Goal: Information Seeking & Learning: Learn about a topic

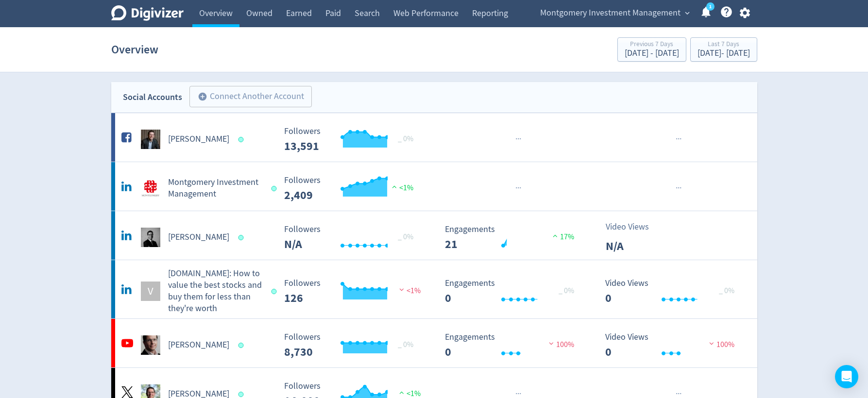
scroll to position [990, 0]
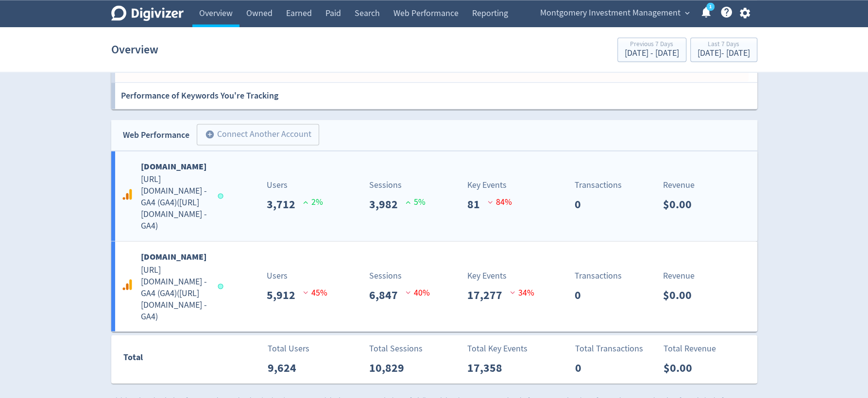
click at [208, 174] on h5 "[URL][DOMAIN_NAME] - GA4 (GA4) ( [URL][DOMAIN_NAME] - GA4 )" at bounding box center [175, 203] width 68 height 58
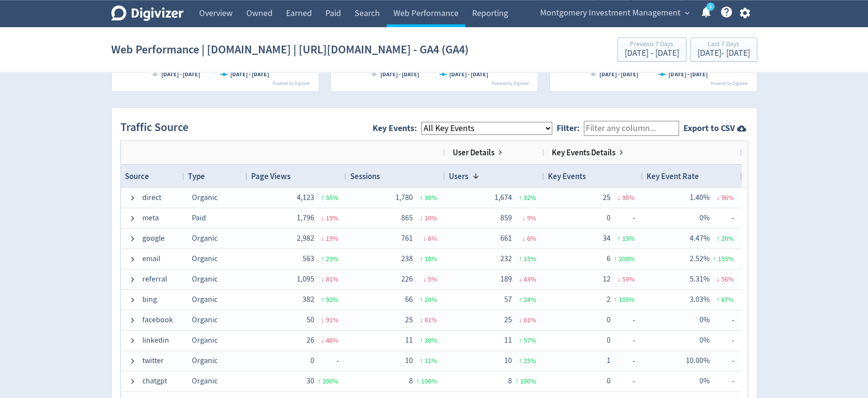
scroll to position [631, 0]
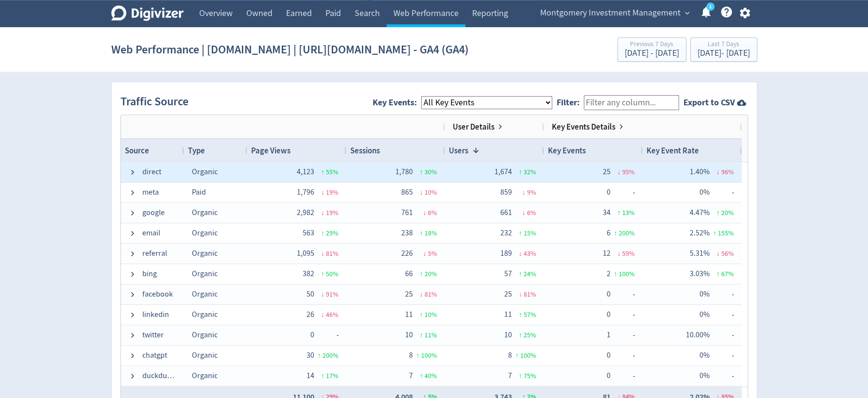
click at [146, 182] on span "direct" at bounding box center [151, 172] width 19 height 19
click at [129, 176] on span at bounding box center [133, 173] width 8 height 8
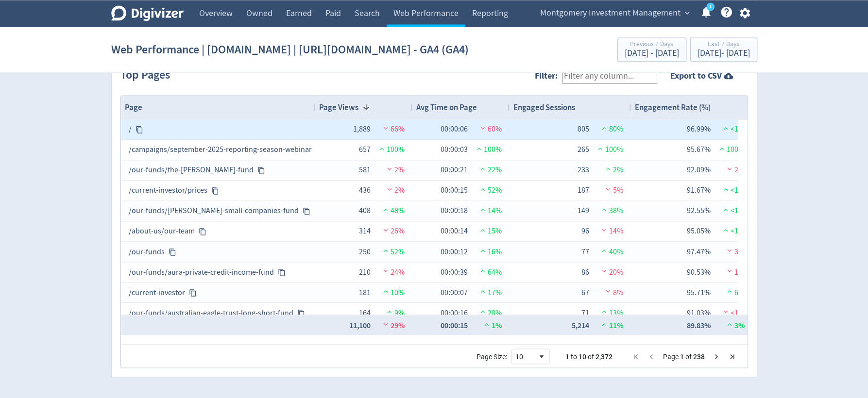
scroll to position [0, 0]
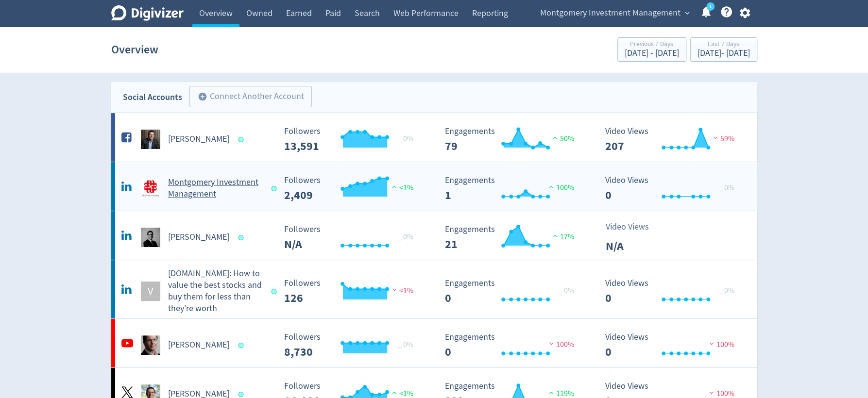
click at [189, 190] on h5 "Montgomery Investment Management" at bounding box center [215, 188] width 95 height 23
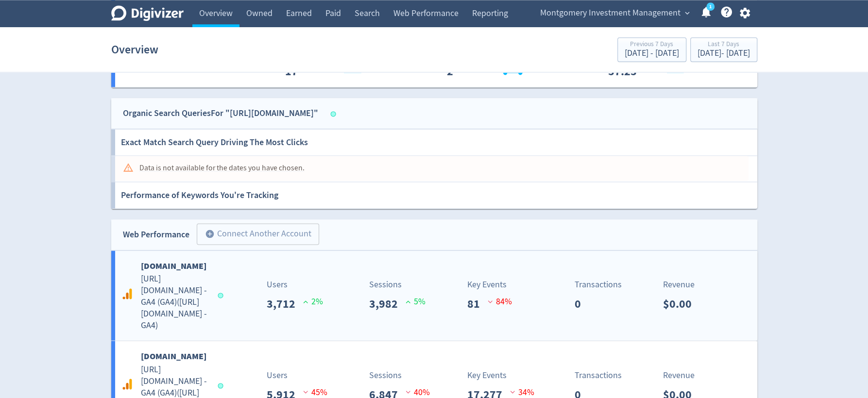
scroll to position [994, 0]
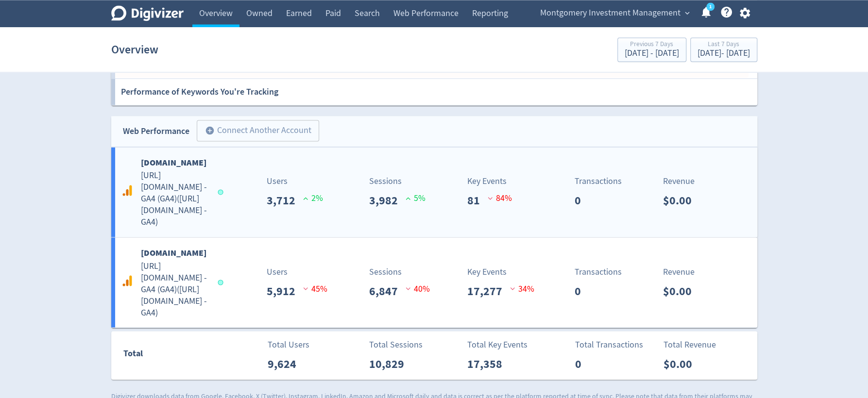
click at [191, 172] on h5 "[URL][DOMAIN_NAME] - GA4 (GA4) ( [URL][DOMAIN_NAME] - GA4 )" at bounding box center [175, 199] width 68 height 58
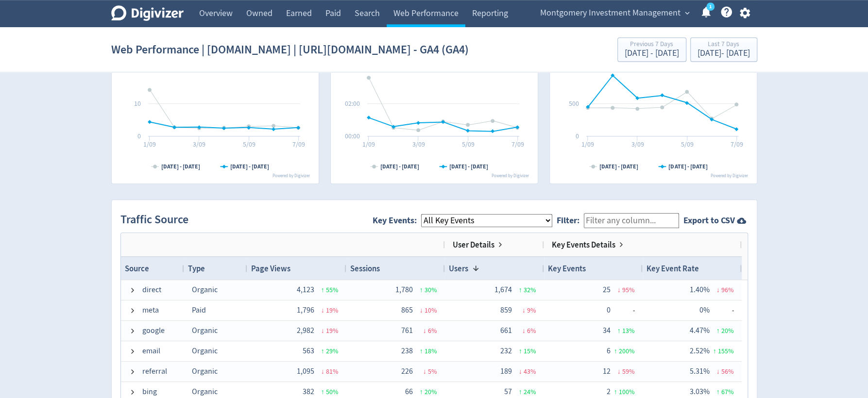
scroll to position [688, 0]
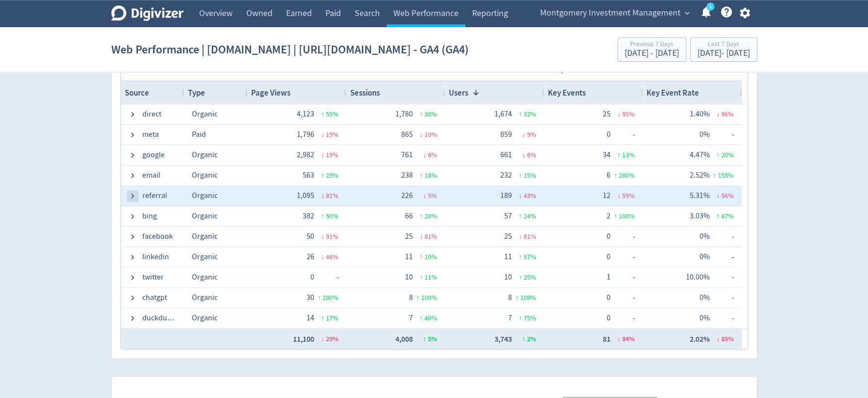
click at [131, 200] on span at bounding box center [133, 196] width 8 height 8
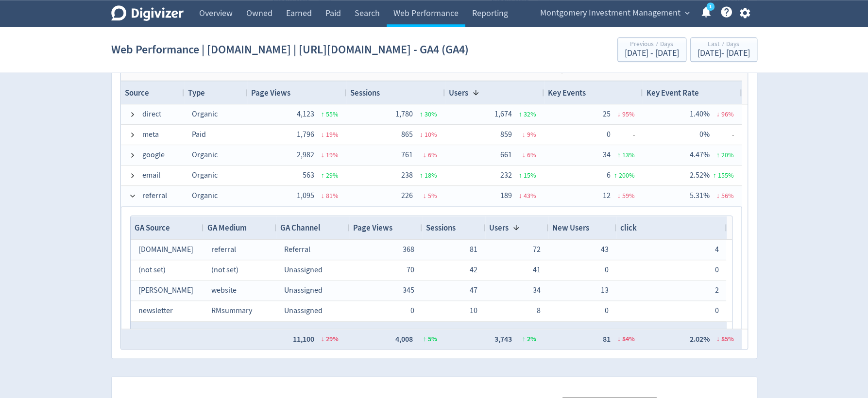
click at [379, 233] on span "Page Views" at bounding box center [372, 228] width 39 height 11
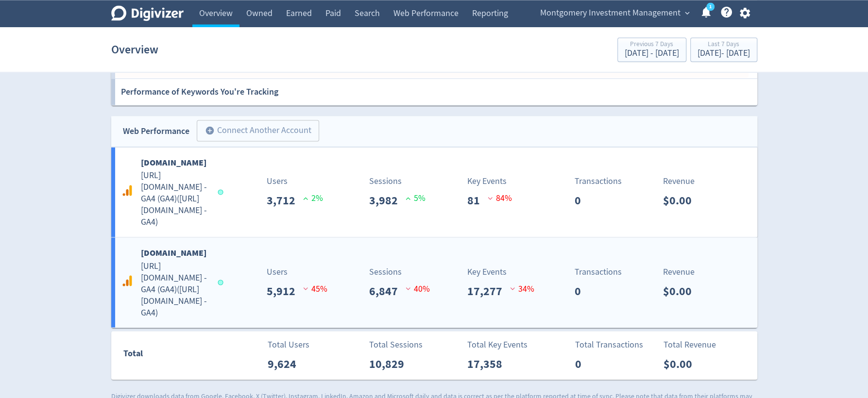
click at [209, 260] on h5 "[URL][DOMAIN_NAME] - GA4 (GA4) ( [URL][DOMAIN_NAME] - GA4 )" at bounding box center [175, 289] width 68 height 58
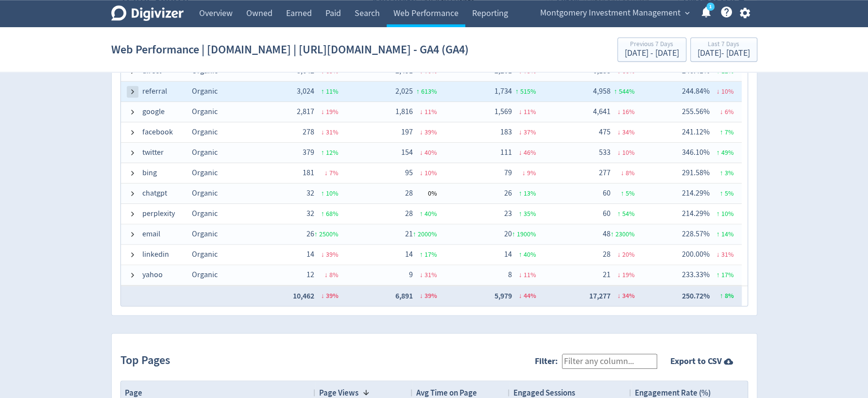
click at [131, 96] on span at bounding box center [133, 92] width 8 height 8
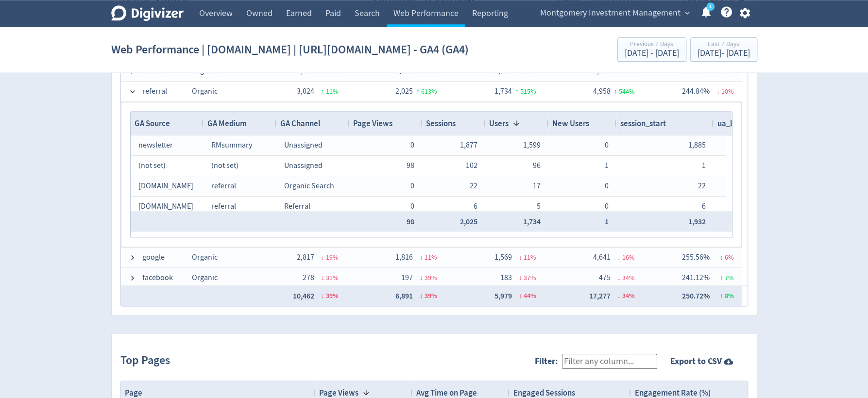
click at [372, 129] on span "Page Views" at bounding box center [372, 123] width 39 height 11
click at [458, 133] on div "Sessions" at bounding box center [453, 123] width 55 height 18
click at [458, 127] on span at bounding box center [462, 124] width 12 height 8
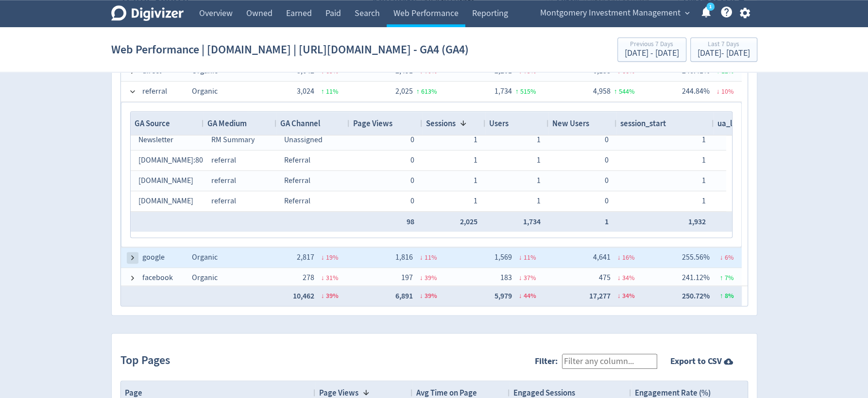
click at [133, 262] on span at bounding box center [133, 258] width 8 height 8
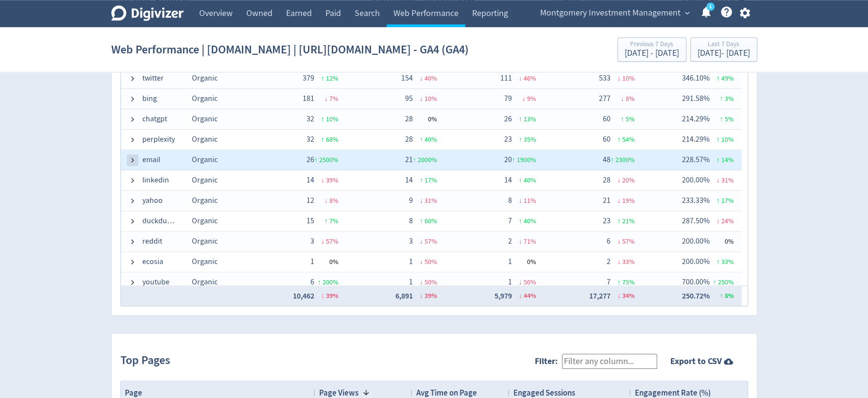
click at [129, 164] on span at bounding box center [133, 160] width 8 height 8
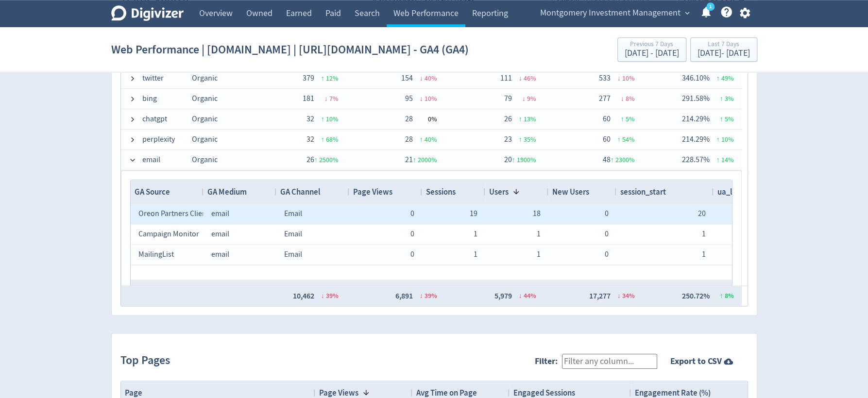
click at [167, 219] on span "Oreon Partners Client Newsletter" at bounding box center [191, 214] width 107 height 10
click at [222, 219] on span "email" at bounding box center [220, 214] width 18 height 10
click at [466, 223] on div "19" at bounding box center [454, 214] width 48 height 19
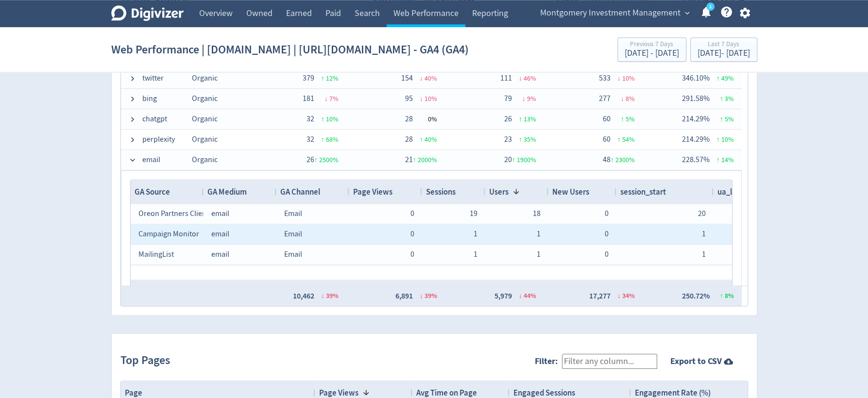
click at [184, 239] on span "Campaign Monitor" at bounding box center [168, 234] width 61 height 10
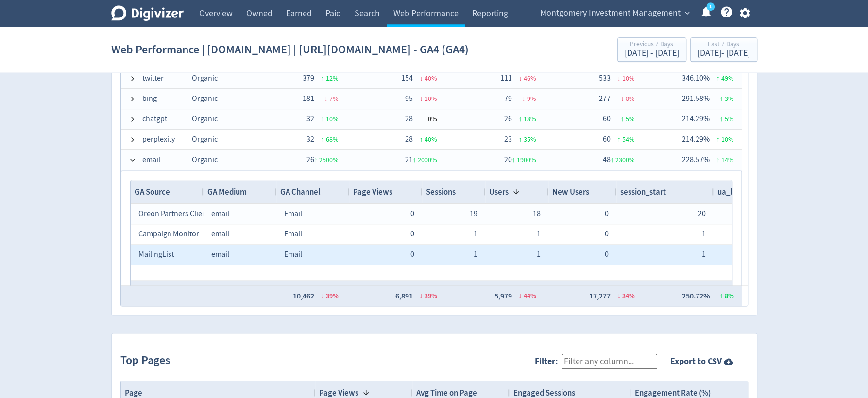
click at [177, 264] on div "MailingList" at bounding box center [166, 254] width 57 height 19
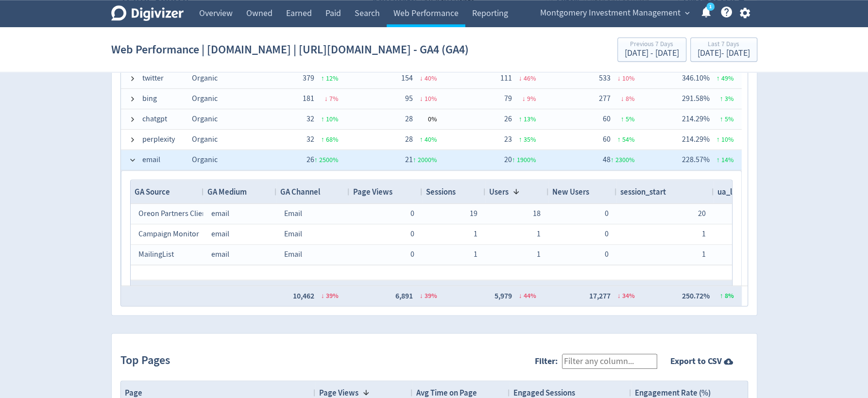
click at [154, 170] on span "email" at bounding box center [151, 160] width 18 height 19
click at [132, 164] on span at bounding box center [133, 160] width 8 height 8
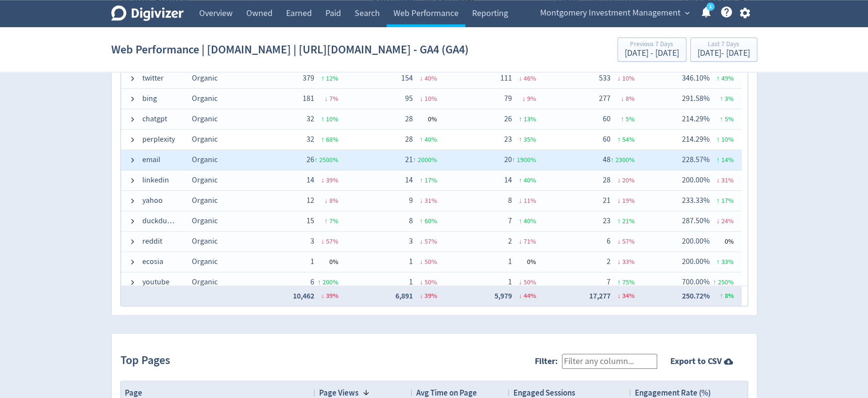
click at [134, 164] on span at bounding box center [133, 160] width 8 height 8
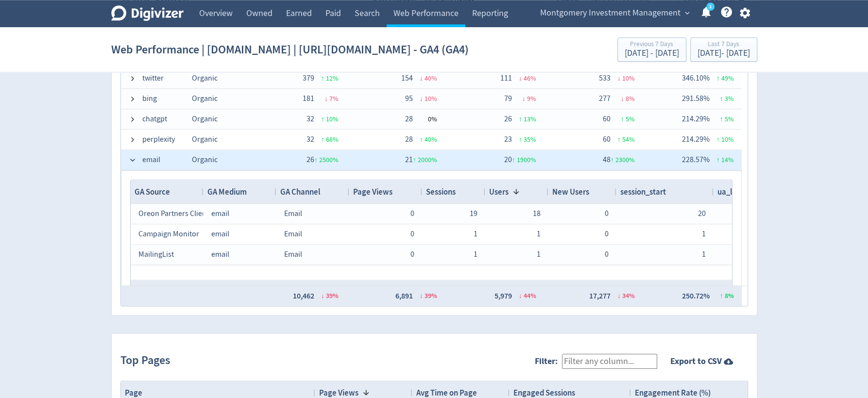
click at [150, 170] on span "email" at bounding box center [151, 160] width 18 height 19
click at [136, 164] on span at bounding box center [133, 160] width 8 height 8
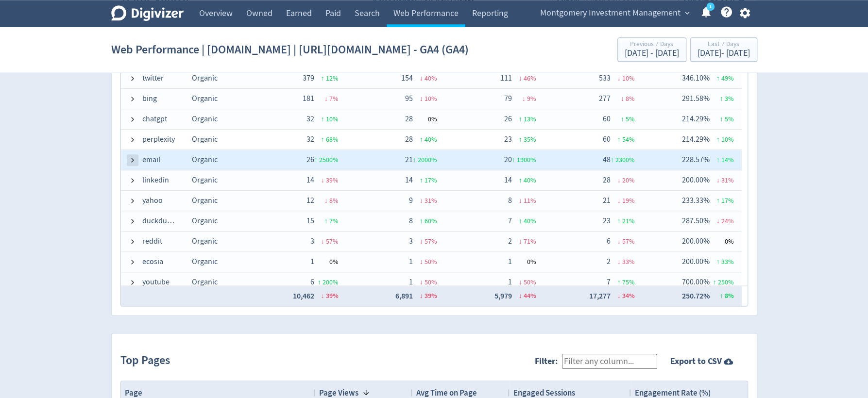
click at [136, 164] on span at bounding box center [133, 160] width 8 height 8
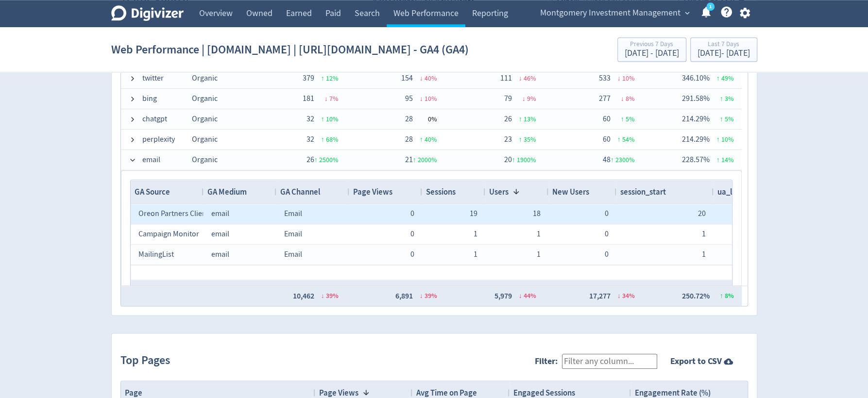
click at [167, 219] on span "Oreon Partners Client Newsletter" at bounding box center [191, 214] width 107 height 10
drag, startPoint x: 136, startPoint y: 230, endPoint x: 200, endPoint y: 232, distance: 64.2
click at [200, 224] on div "Oreon Partners Client Newsletter" at bounding box center [167, 214] width 73 height 20
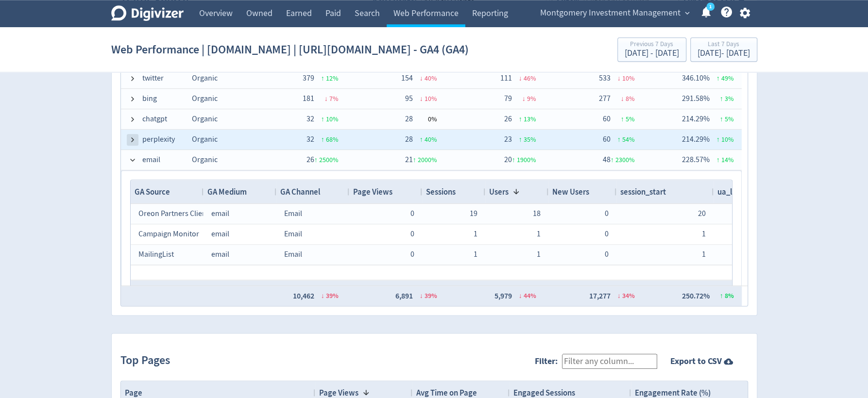
click at [133, 144] on span at bounding box center [133, 140] width 8 height 8
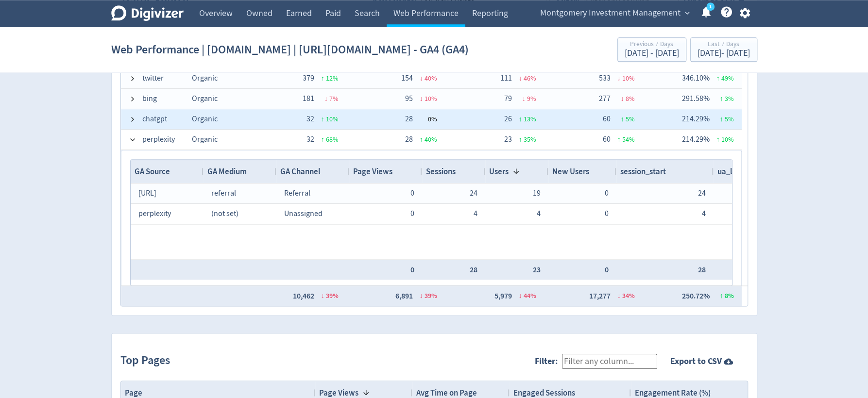
click at [131, 129] on span at bounding box center [133, 119] width 8 height 19
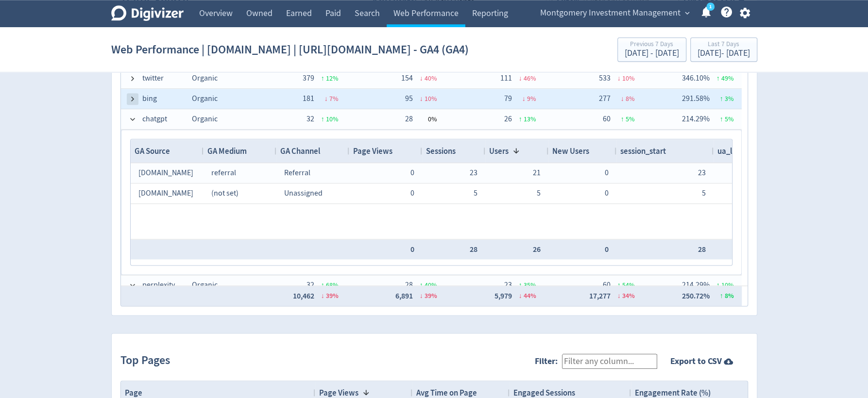
click at [132, 103] on span at bounding box center [133, 99] width 8 height 8
